Goal: Contribute content

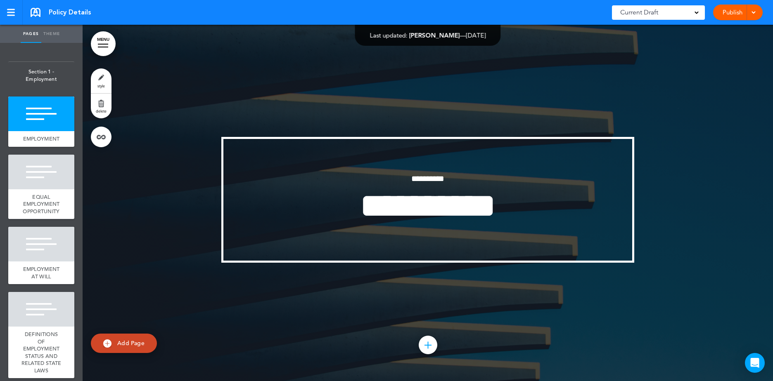
click at [105, 41] on link "MENU" at bounding box center [103, 43] width 25 height 25
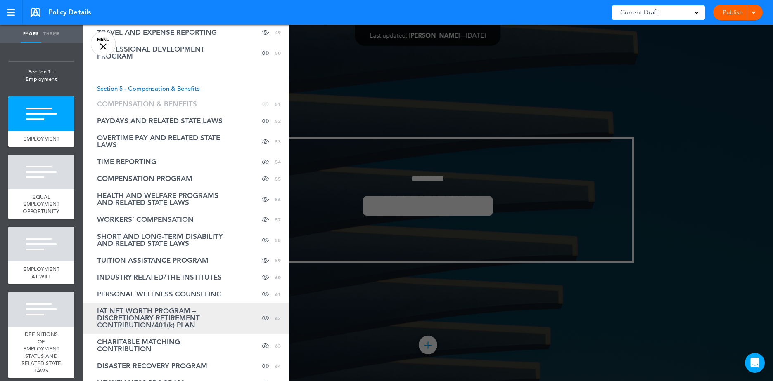
scroll to position [1032, 0]
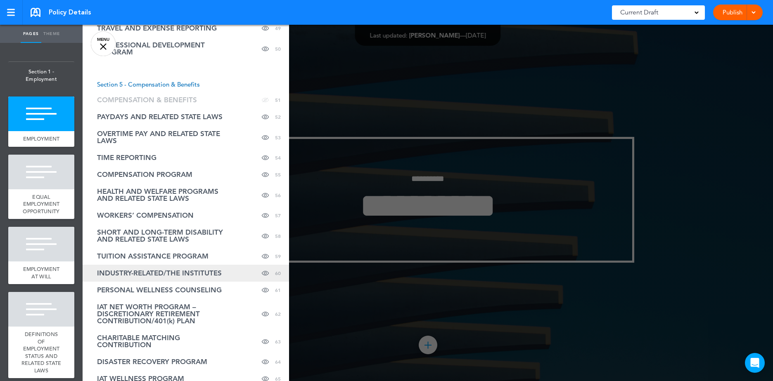
click at [146, 272] on span "INDUSTRY-RELATED/THE INSTITUTES" at bounding box center [159, 273] width 125 height 7
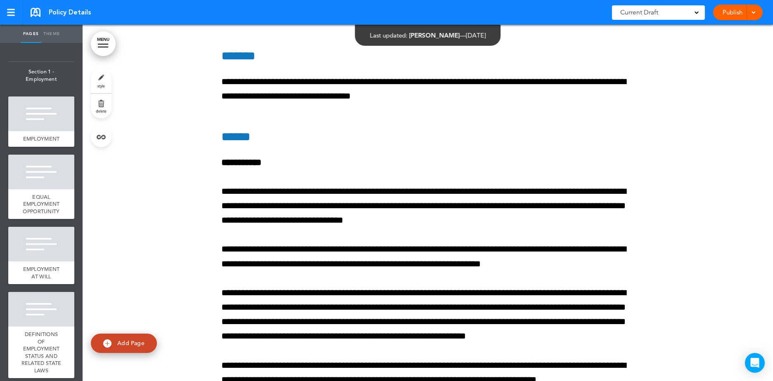
scroll to position [82477, 0]
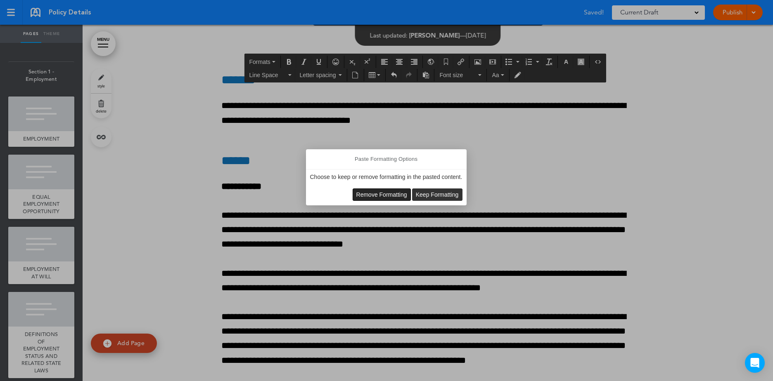
click at [376, 193] on span "Remove Formatting" at bounding box center [381, 194] width 51 height 7
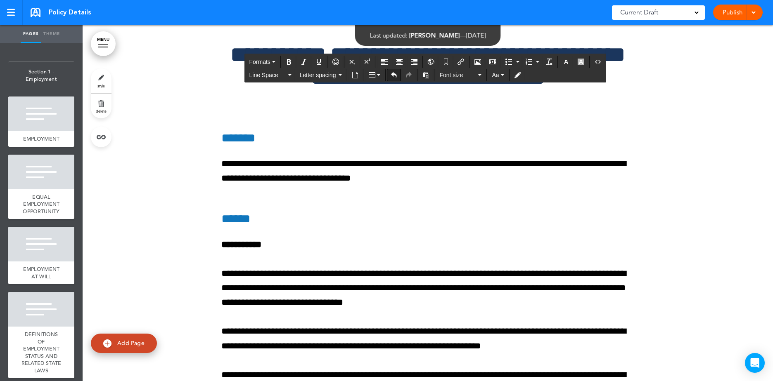
click at [392, 73] on icon "Undo" at bounding box center [393, 75] width 7 height 7
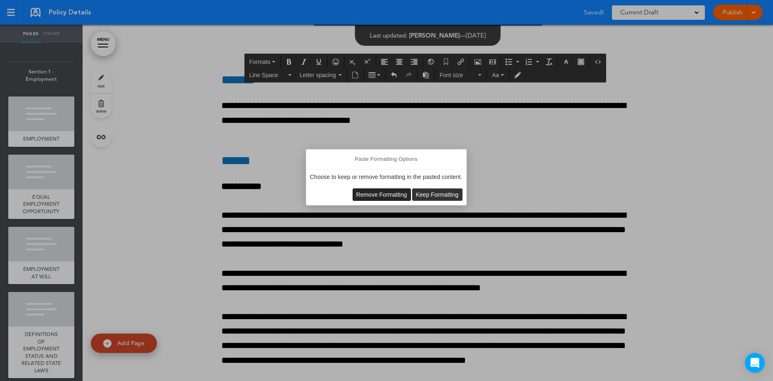
click at [371, 194] on span "Remove Formatting" at bounding box center [381, 194] width 51 height 7
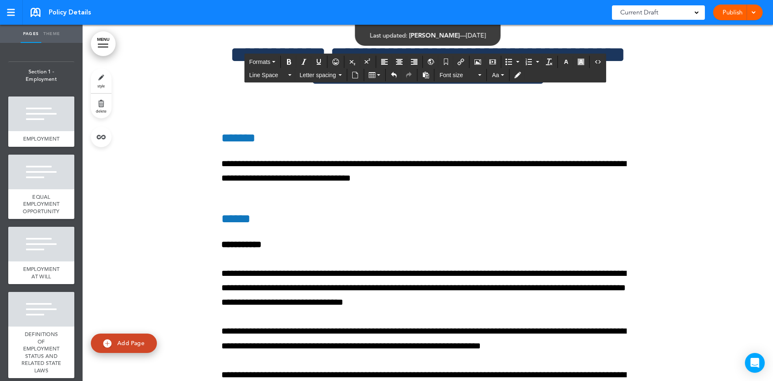
click at [751, 12] on span at bounding box center [752, 11] width 5 height 5
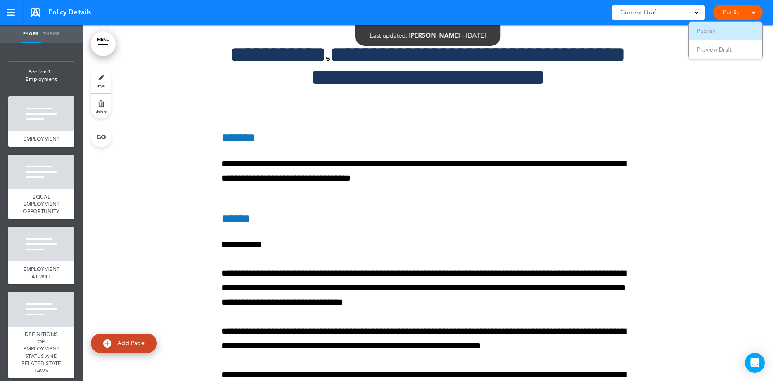
click at [704, 30] on span "Publish" at bounding box center [706, 30] width 19 height 7
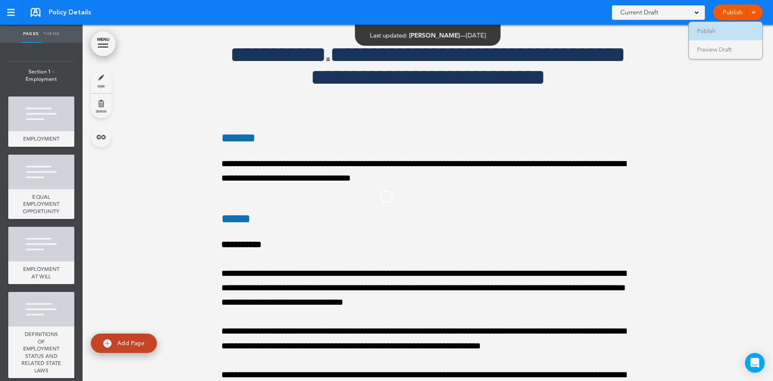
scroll to position [0, 0]
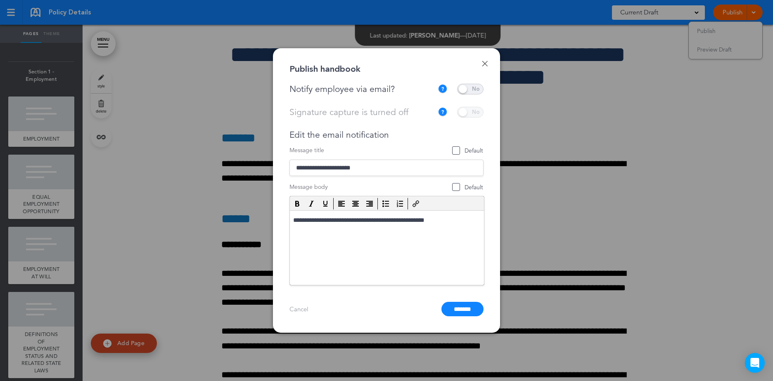
click at [468, 87] on span at bounding box center [470, 89] width 26 height 11
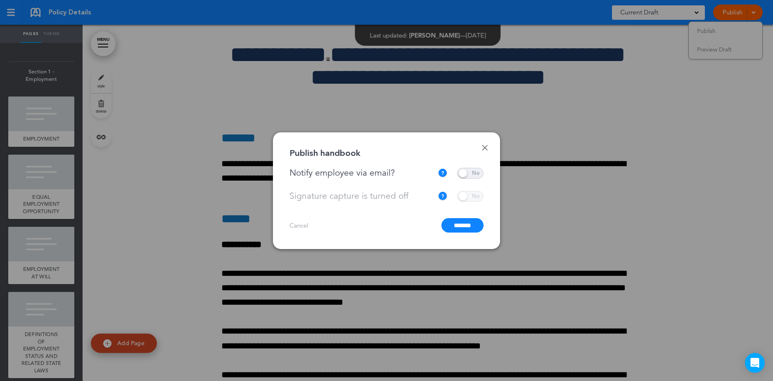
click at [463, 225] on input "*******" at bounding box center [462, 225] width 42 height 14
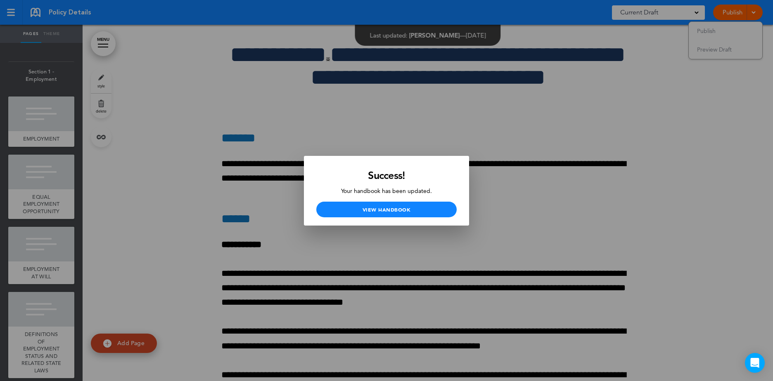
click at [563, 105] on div at bounding box center [386, 190] width 773 height 381
